Goal: Complete application form

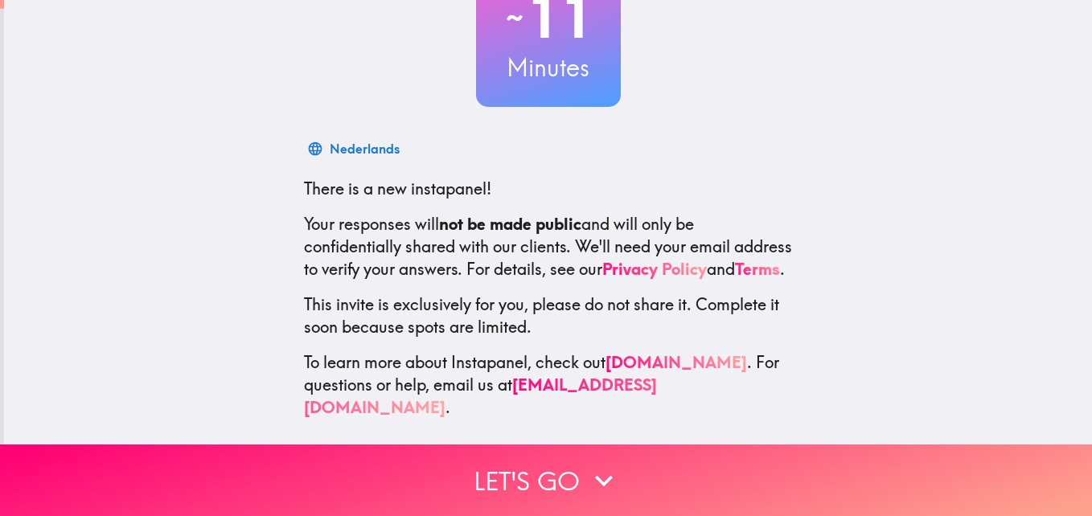
scroll to position [153, 0]
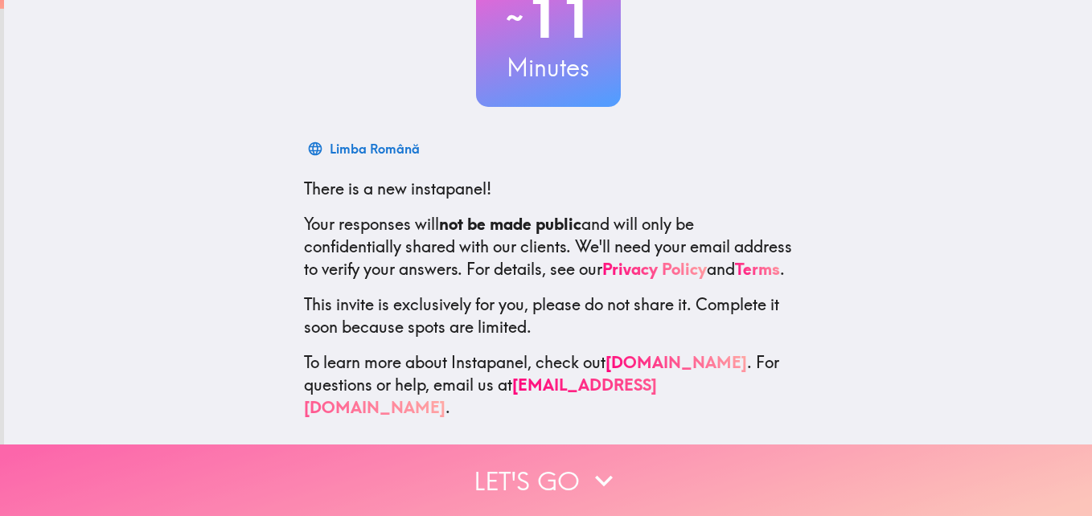
click at [586, 478] on icon "button" at bounding box center [603, 480] width 35 height 35
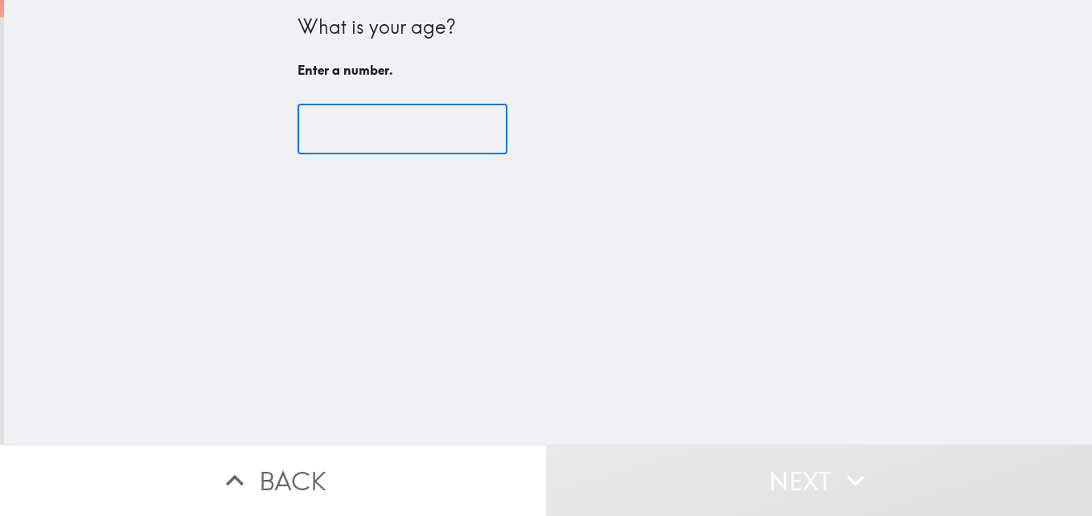
click at [396, 134] on input "number" at bounding box center [402, 130] width 210 height 50
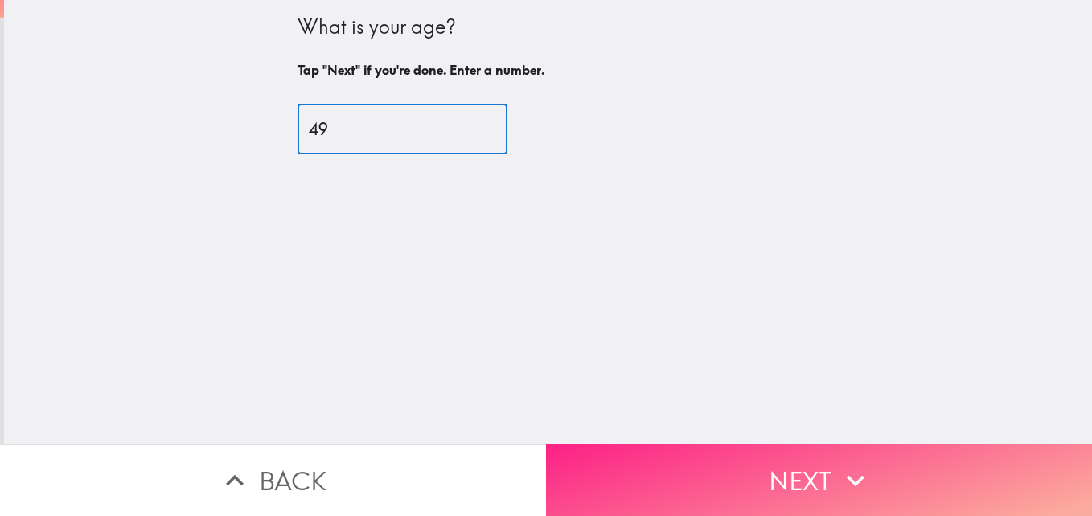
type input "49"
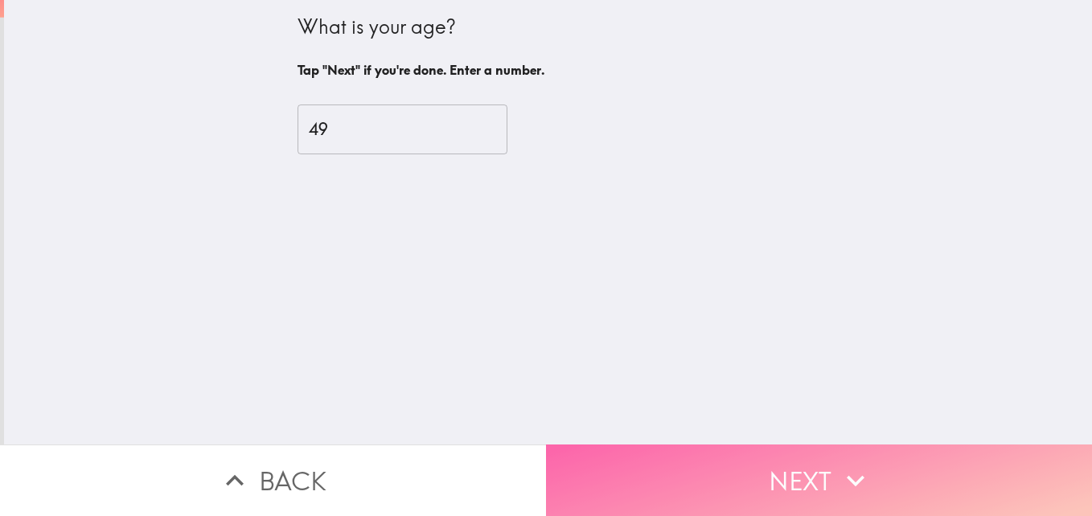
click at [816, 477] on button "Next" at bounding box center [819, 481] width 546 height 72
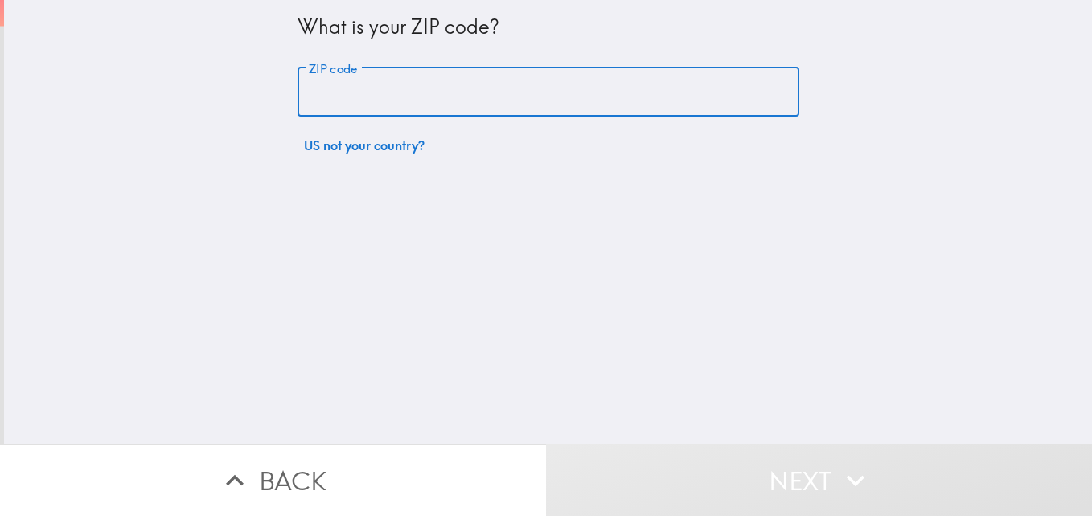
click at [439, 104] on input "ZIP code" at bounding box center [548, 93] width 502 height 50
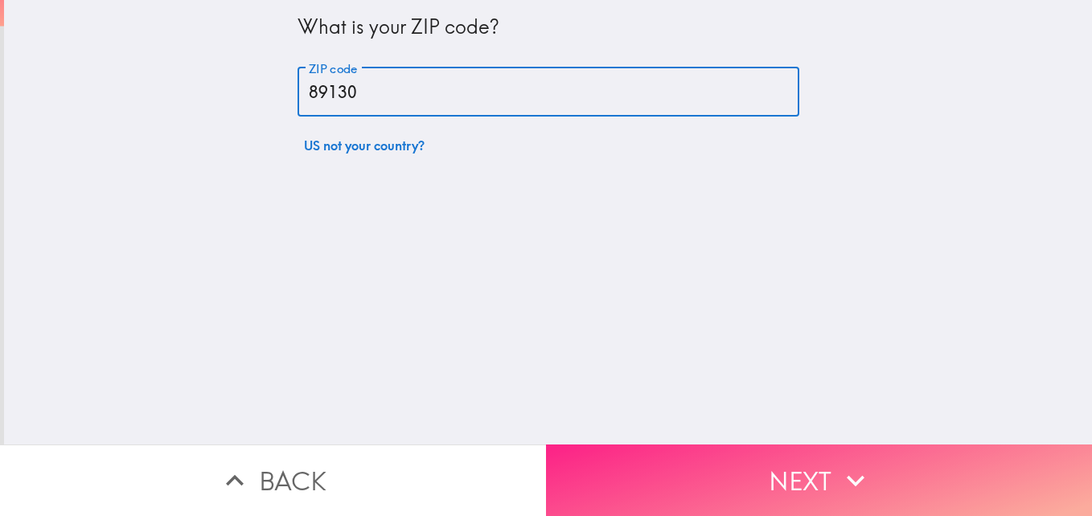
type input "89130"
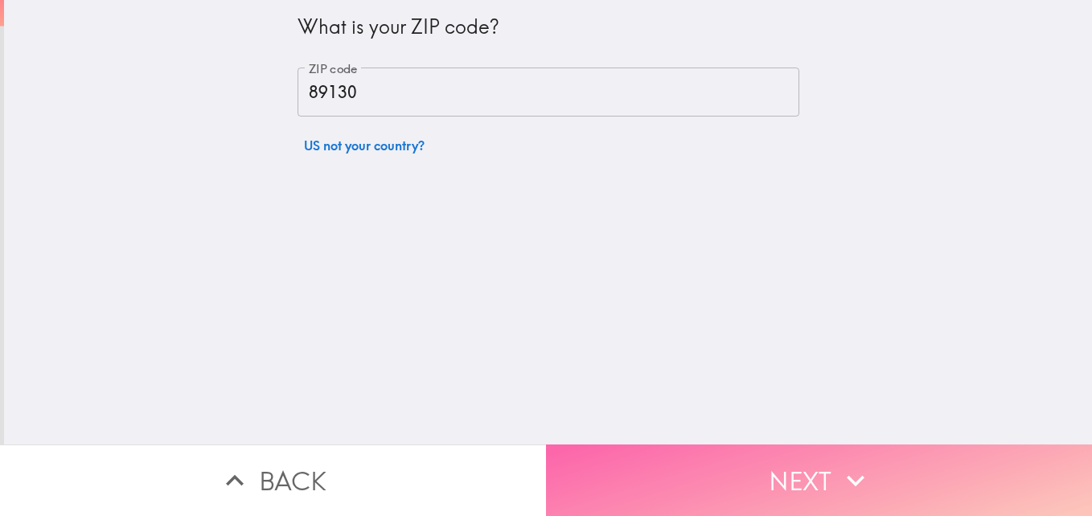
click at [778, 470] on button "Next" at bounding box center [819, 481] width 546 height 72
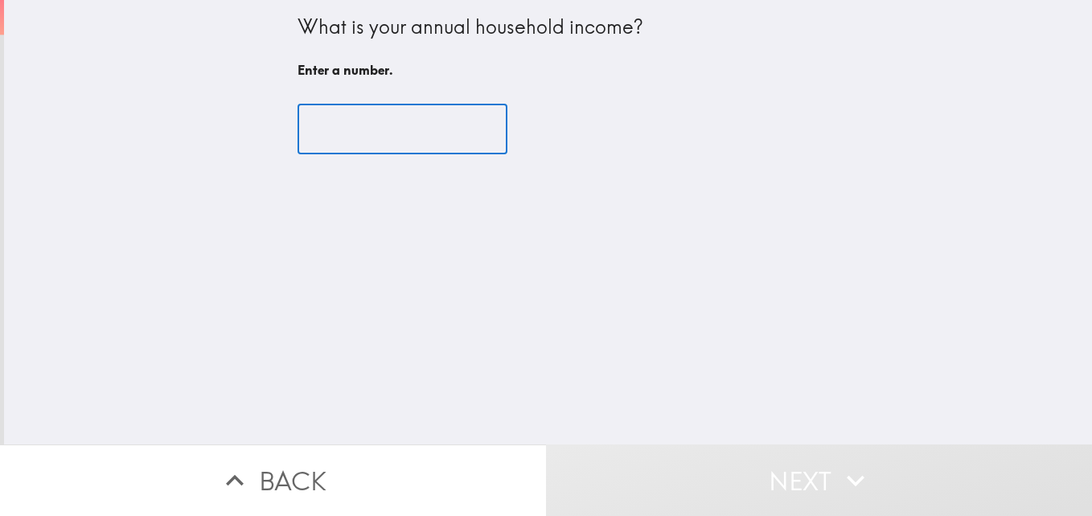
click at [425, 141] on input "number" at bounding box center [402, 130] width 210 height 50
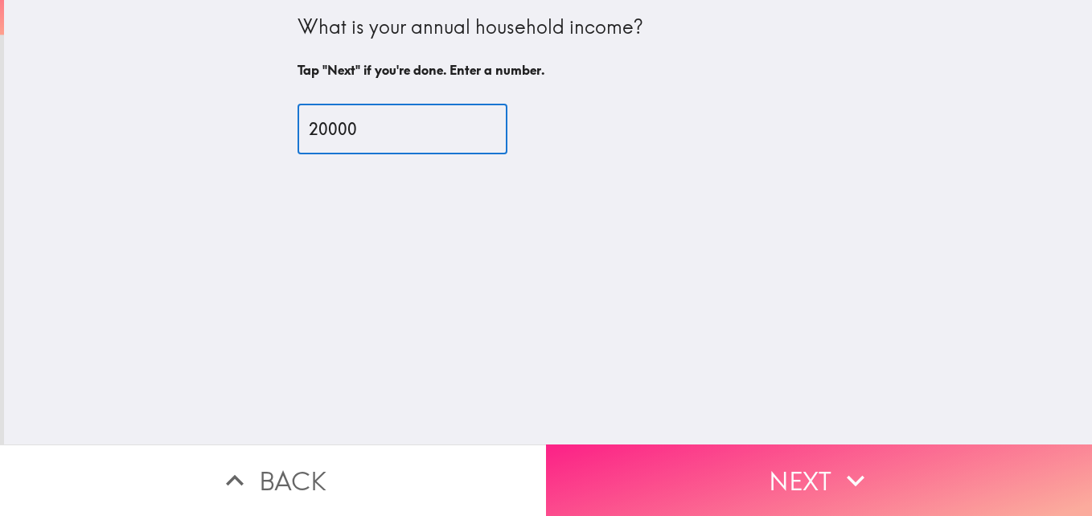
type input "20000"
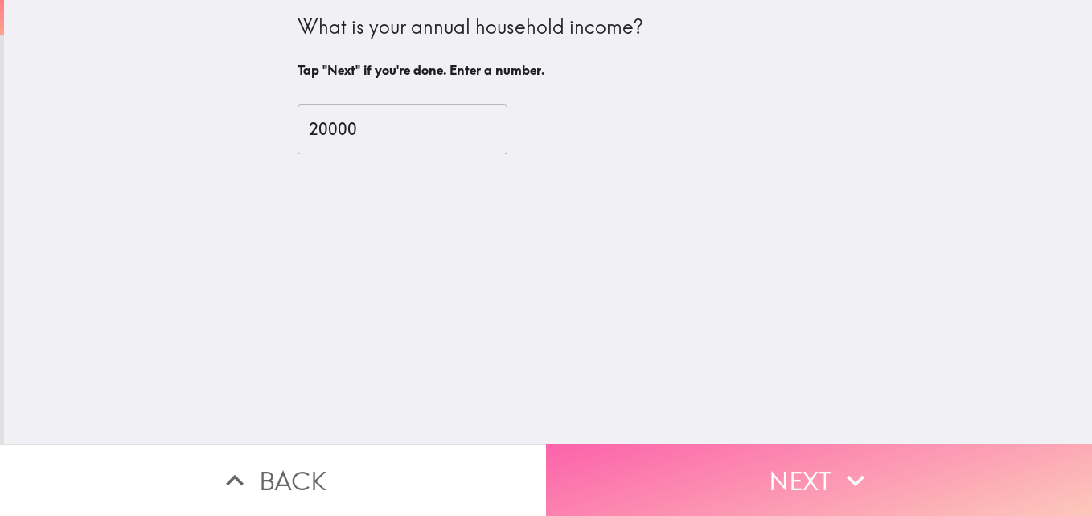
click at [771, 475] on button "Next" at bounding box center [819, 481] width 546 height 72
